Goal: Book appointment/travel/reservation

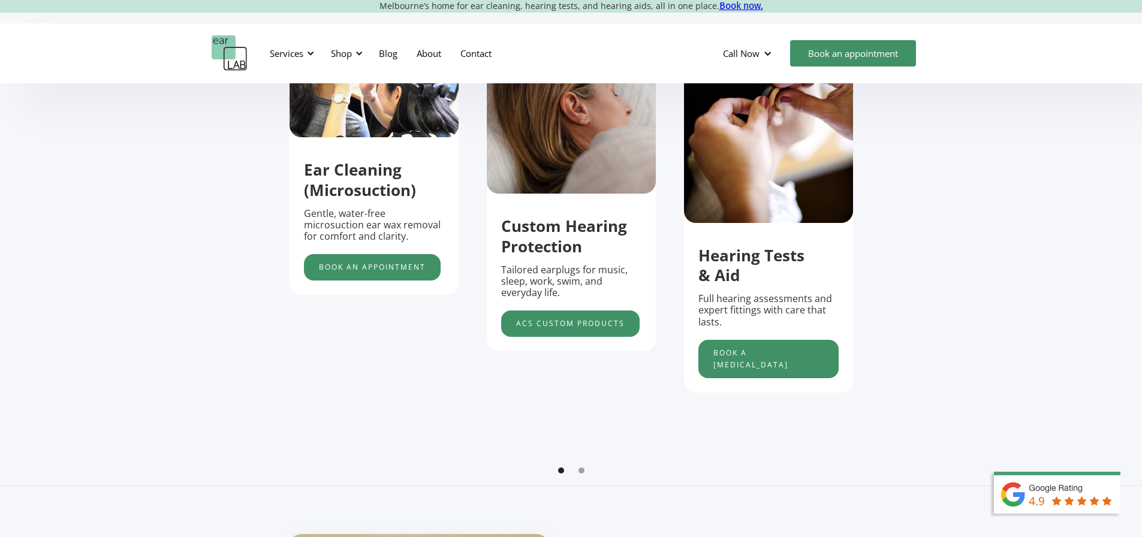
scroll to position [480, 0]
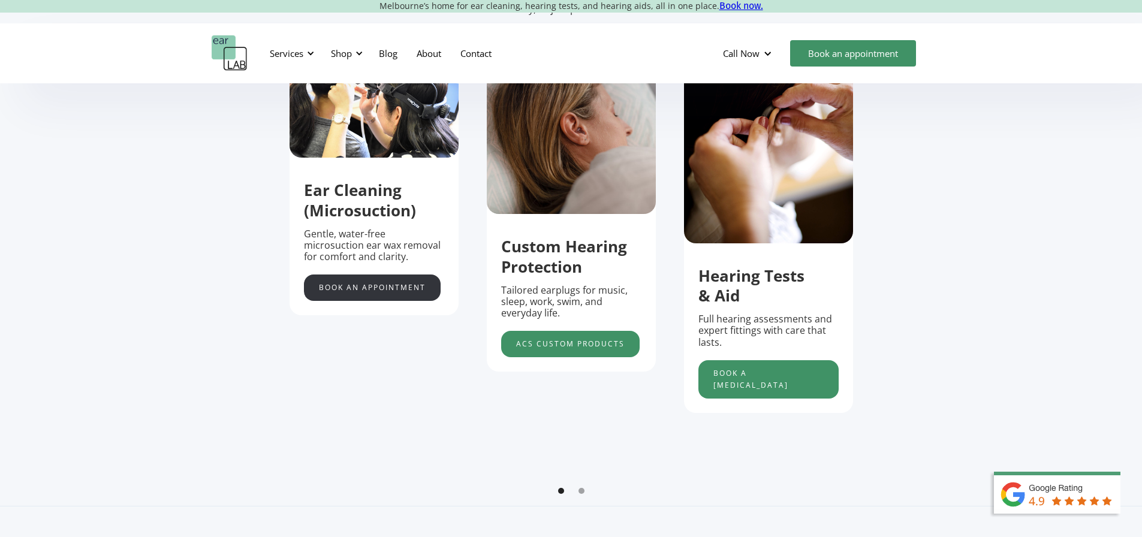
click at [376, 290] on link "Book an appointment" at bounding box center [372, 288] width 137 height 26
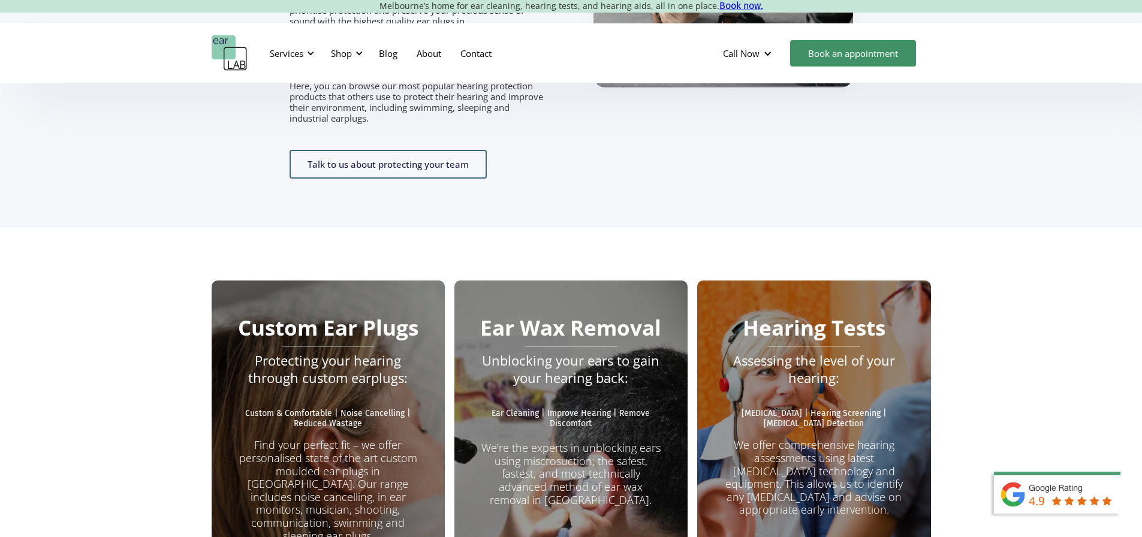
scroll to position [2026, 0]
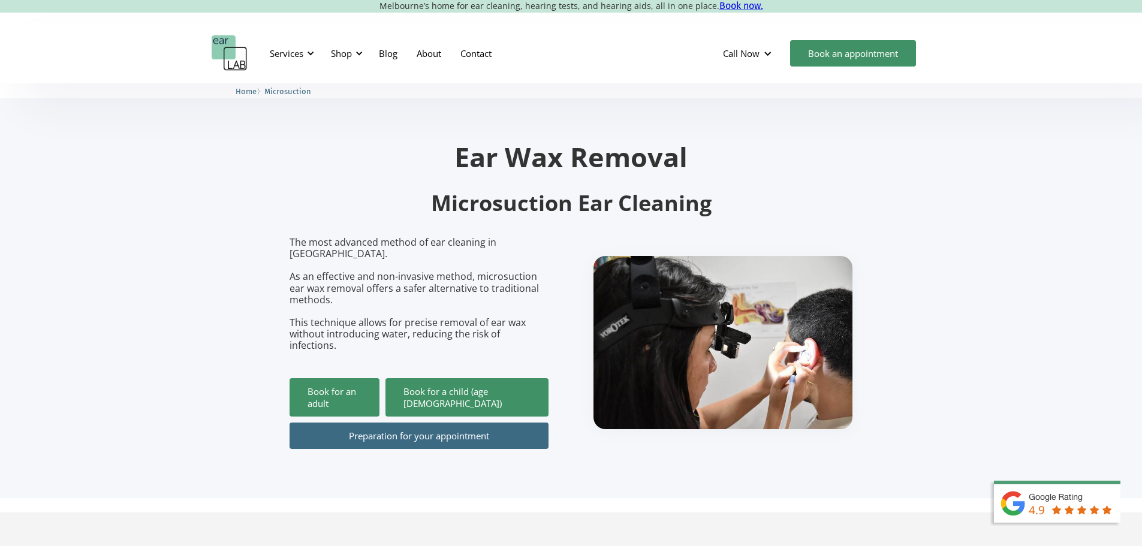
click at [414, 423] on link "Preparation for your appointment" at bounding box center [419, 436] width 259 height 26
click at [288, 53] on div "Services" at bounding box center [287, 53] width 34 height 12
